Goal: Navigation & Orientation: Find specific page/section

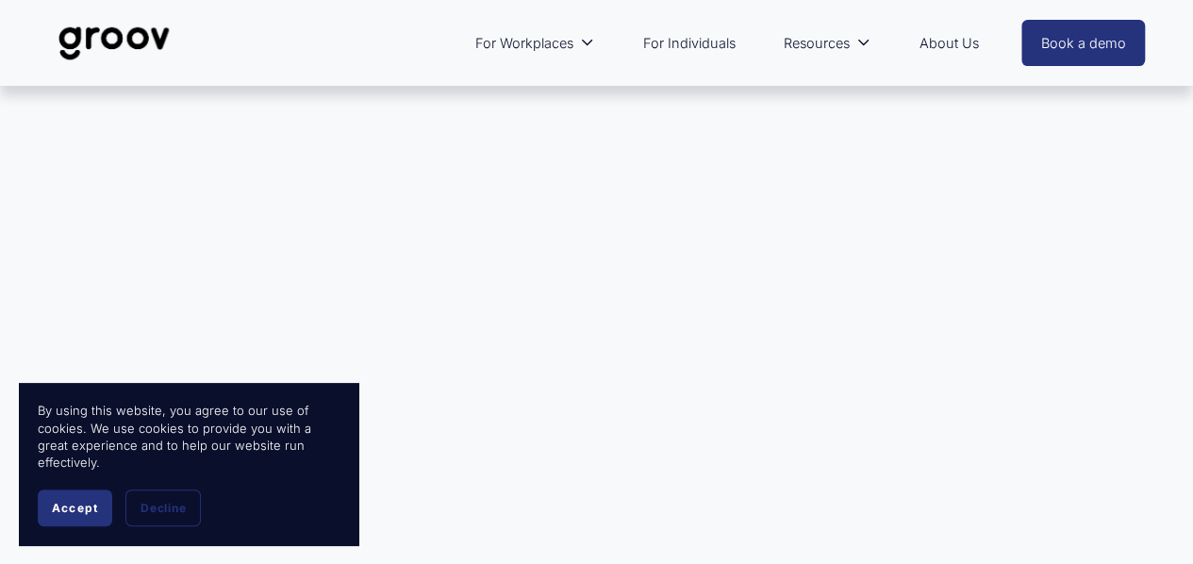
click at [940, 43] on link "About Us" at bounding box center [948, 43] width 78 height 43
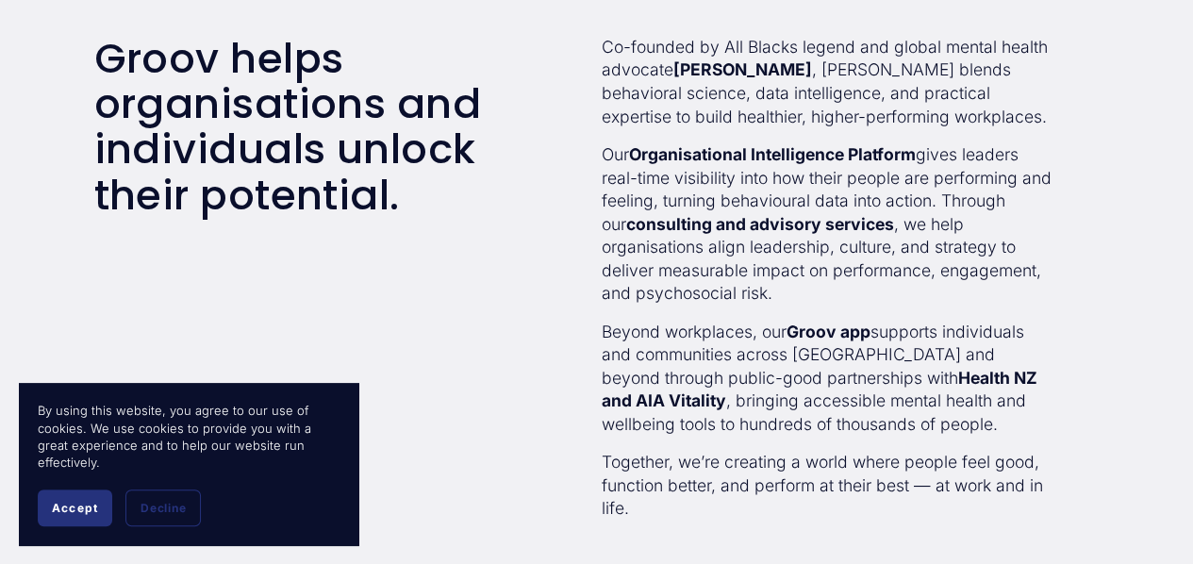
scroll to position [472, 0]
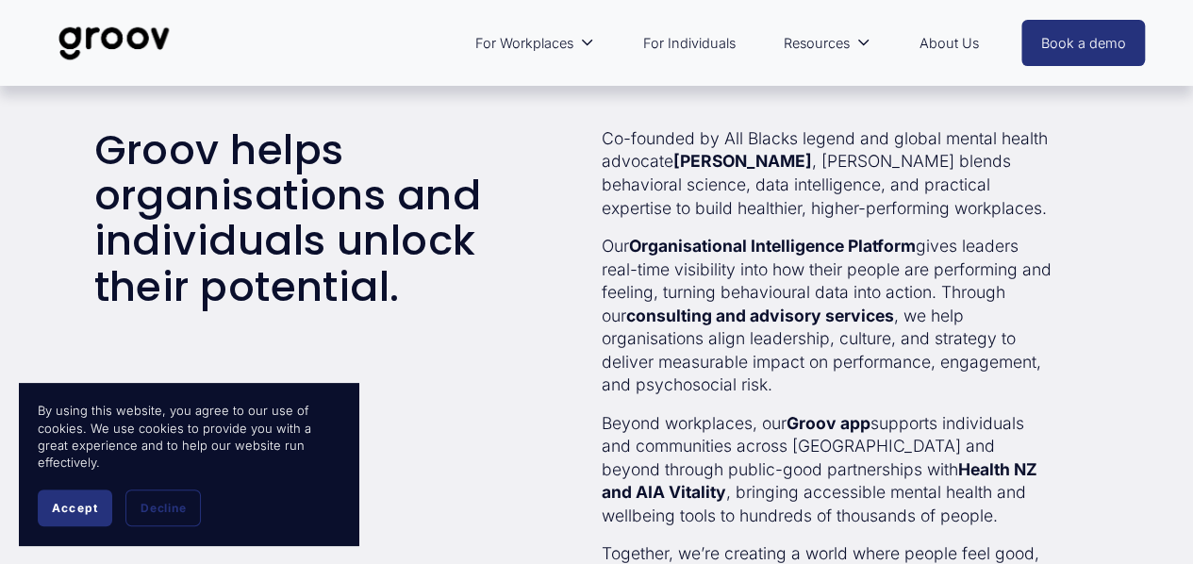
click at [959, 41] on link "About Us" at bounding box center [948, 43] width 78 height 43
